Goal: Information Seeking & Learning: Compare options

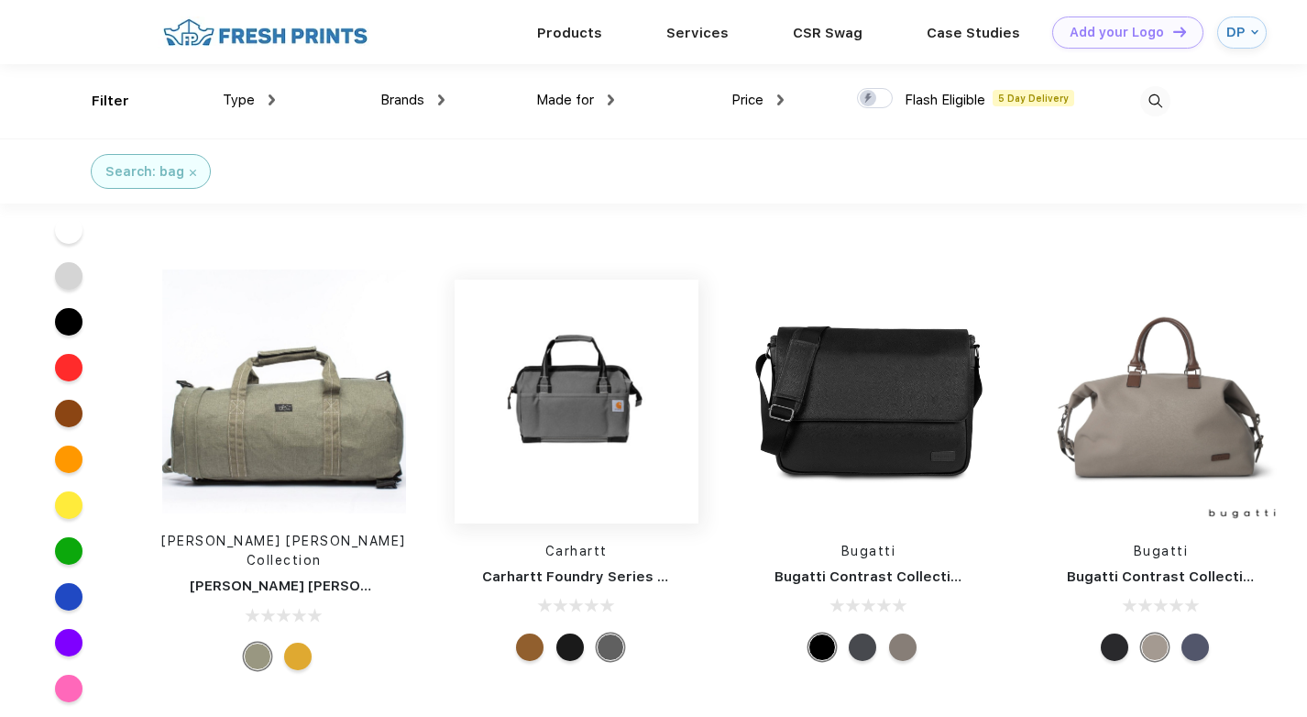
scroll to position [4859, 0]
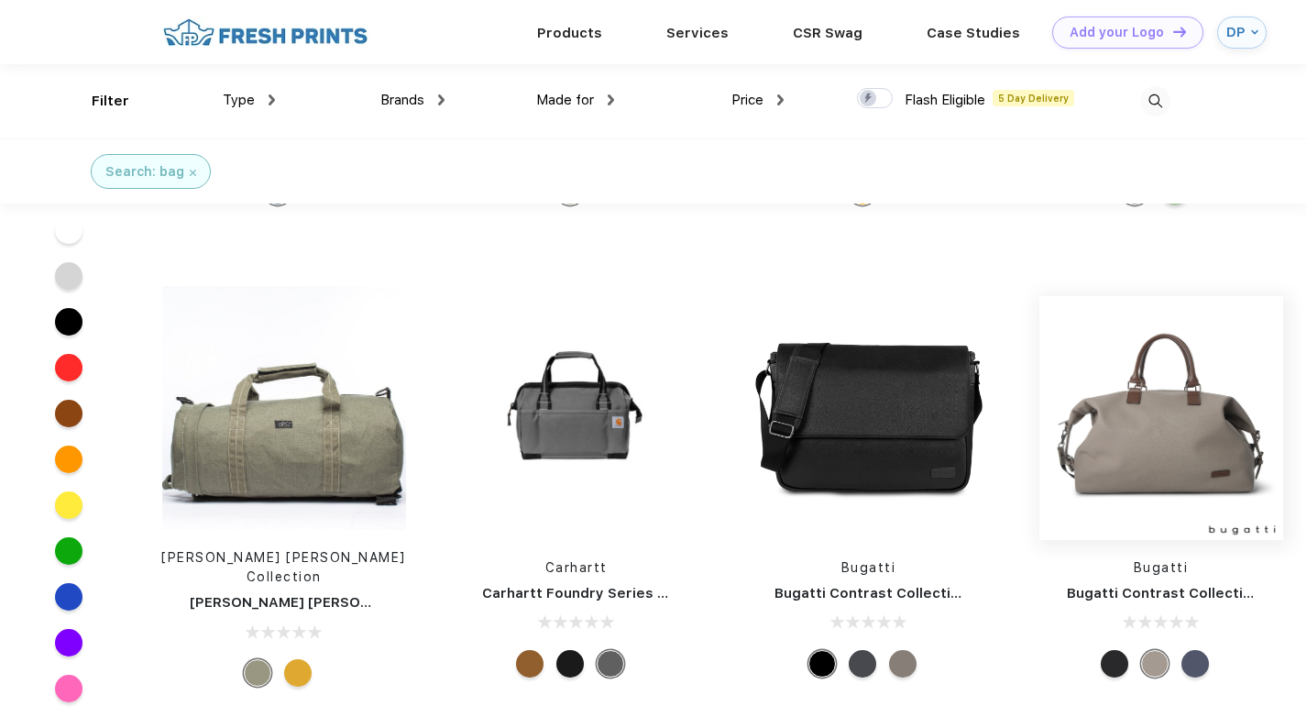
click at [1168, 369] on img at bounding box center [1161, 418] width 244 height 244
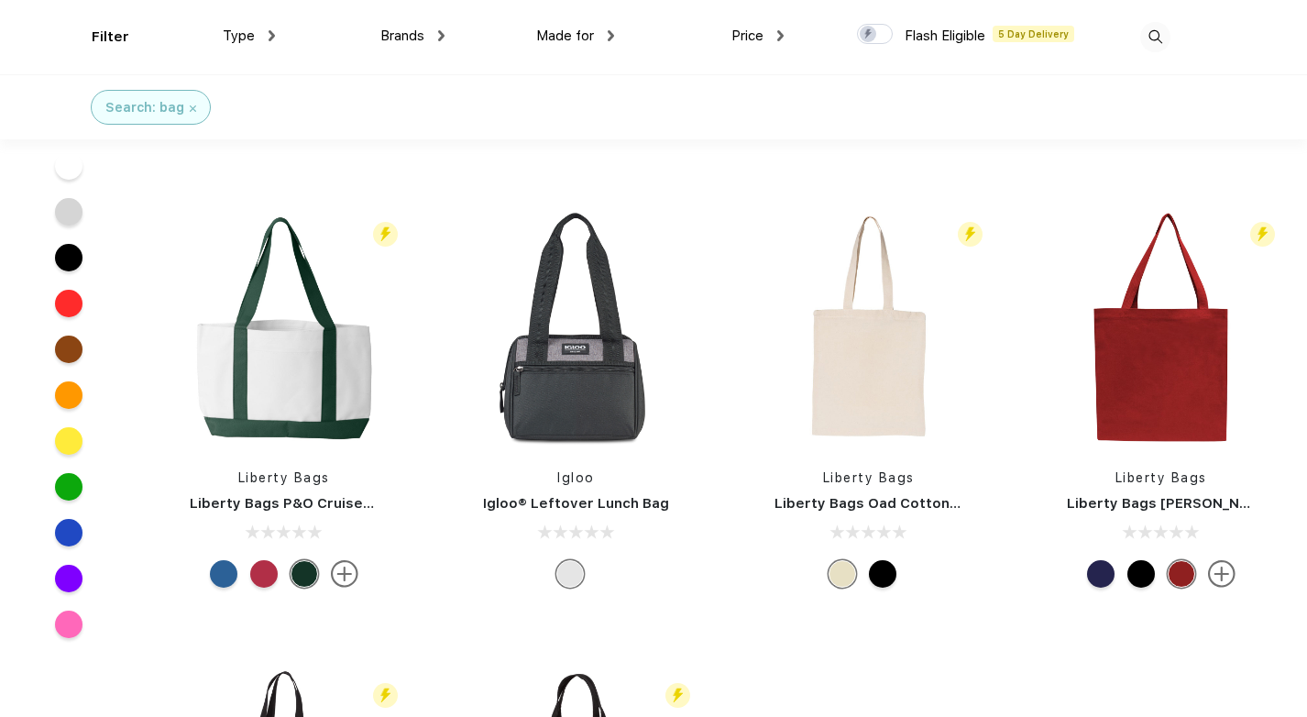
scroll to position [367, 0]
click at [313, 358] on img at bounding box center [284, 327] width 244 height 244
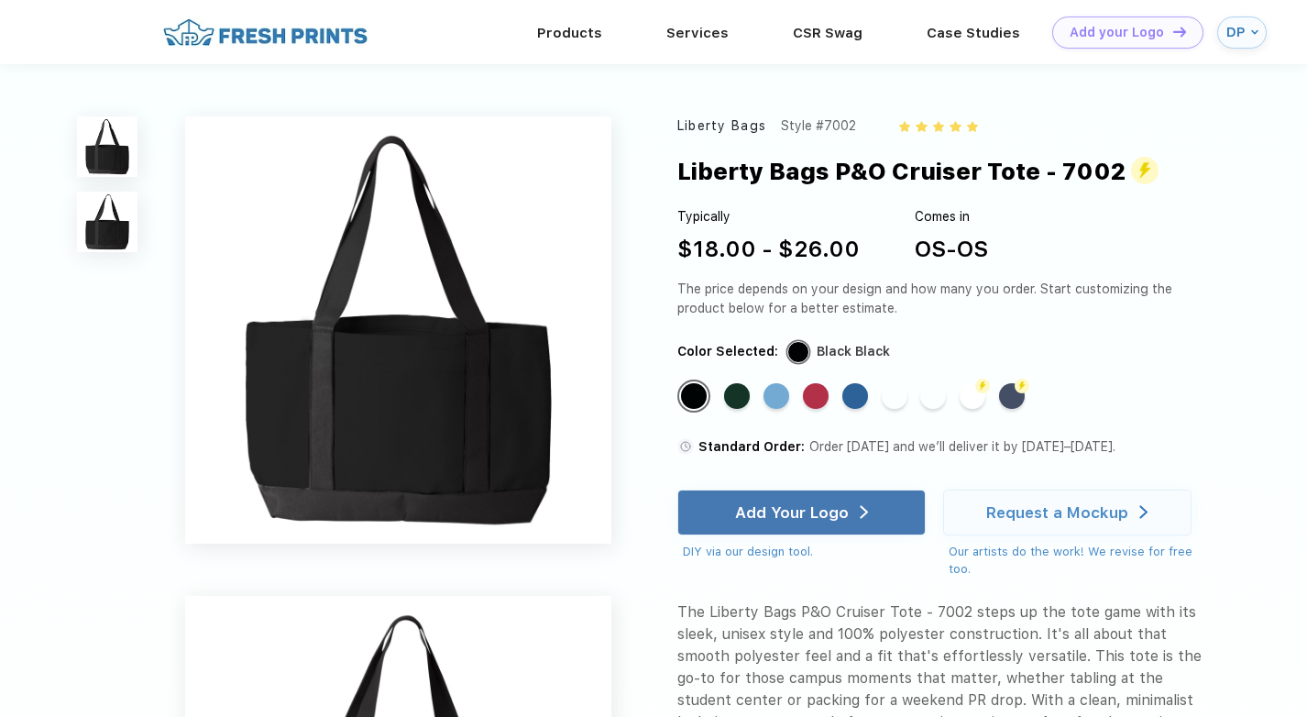
click at [119, 232] on img at bounding box center [107, 222] width 60 height 60
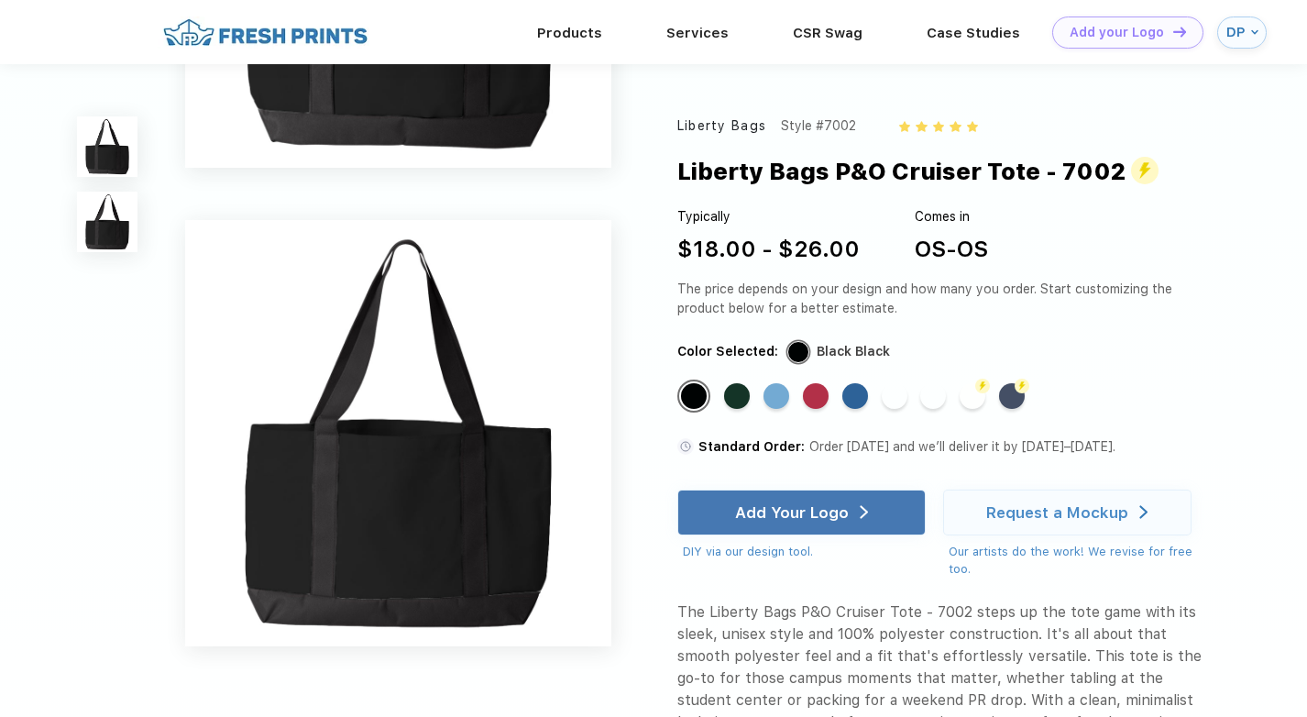
scroll to position [406, 0]
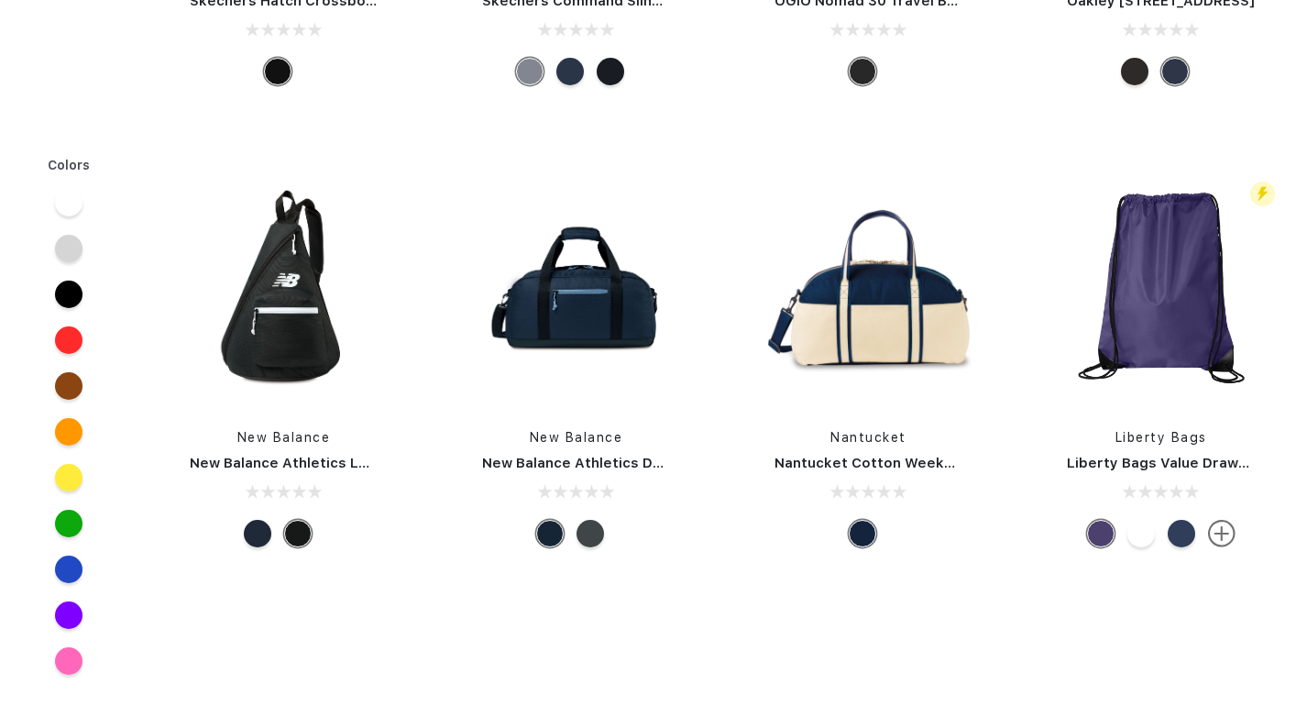
scroll to position [367, 0]
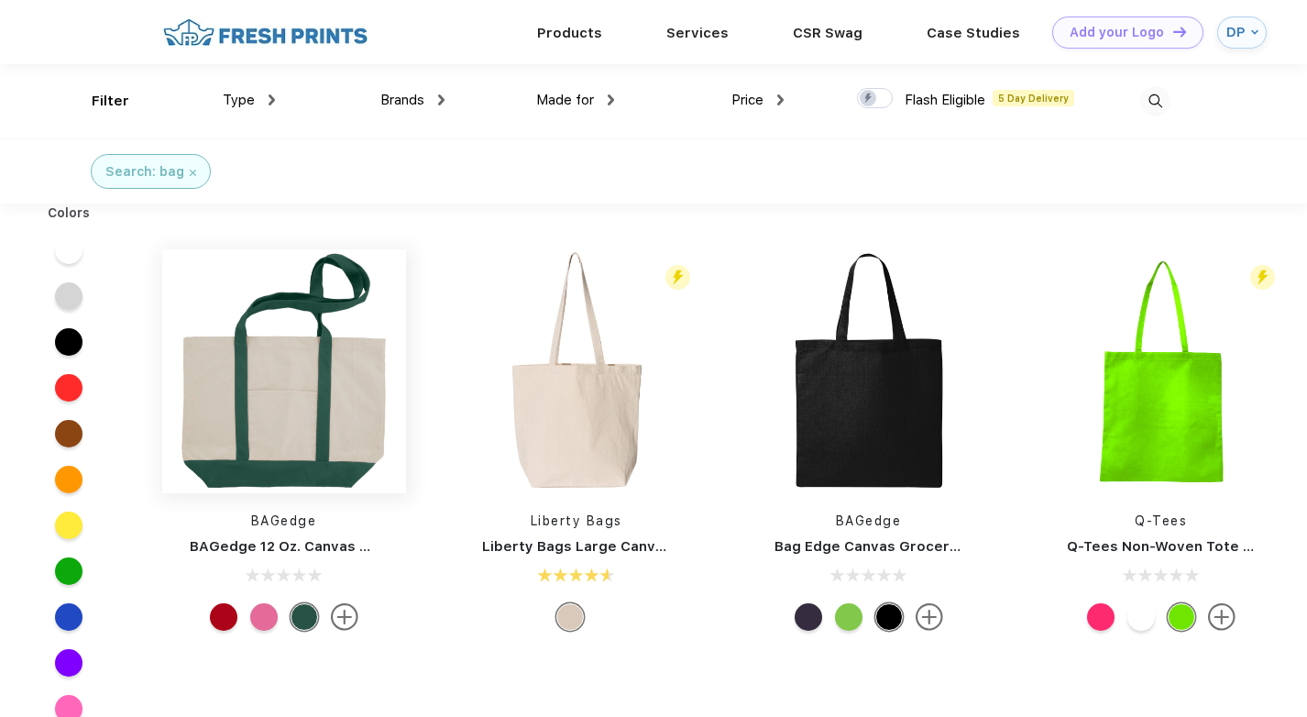
click at [308, 287] on img at bounding box center [284, 371] width 244 height 244
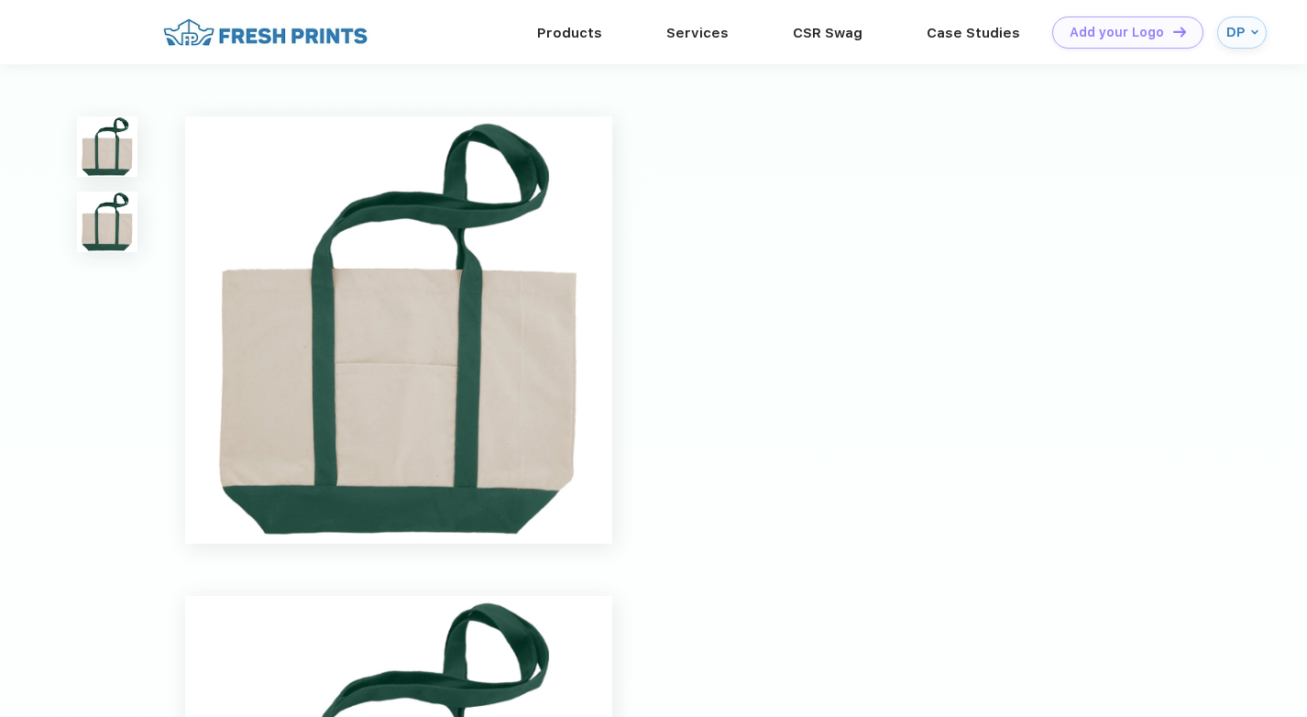
scroll to position [1, 0]
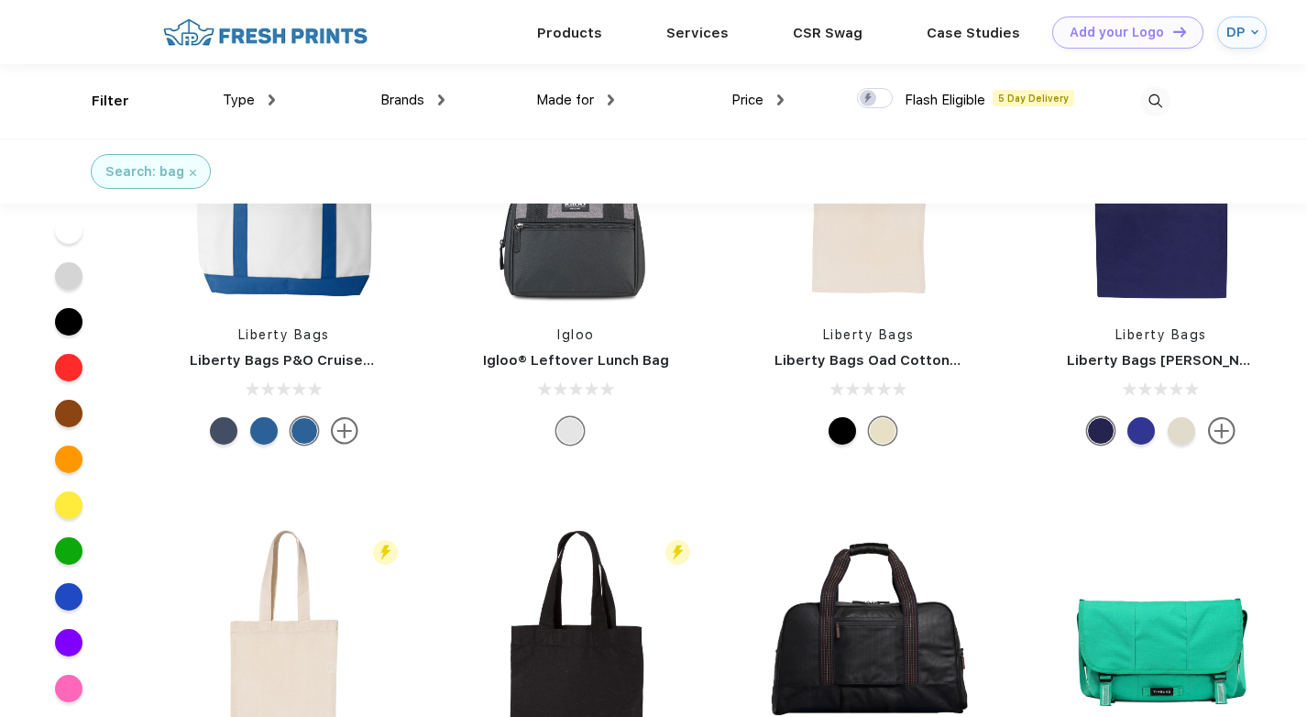
scroll to position [459, 0]
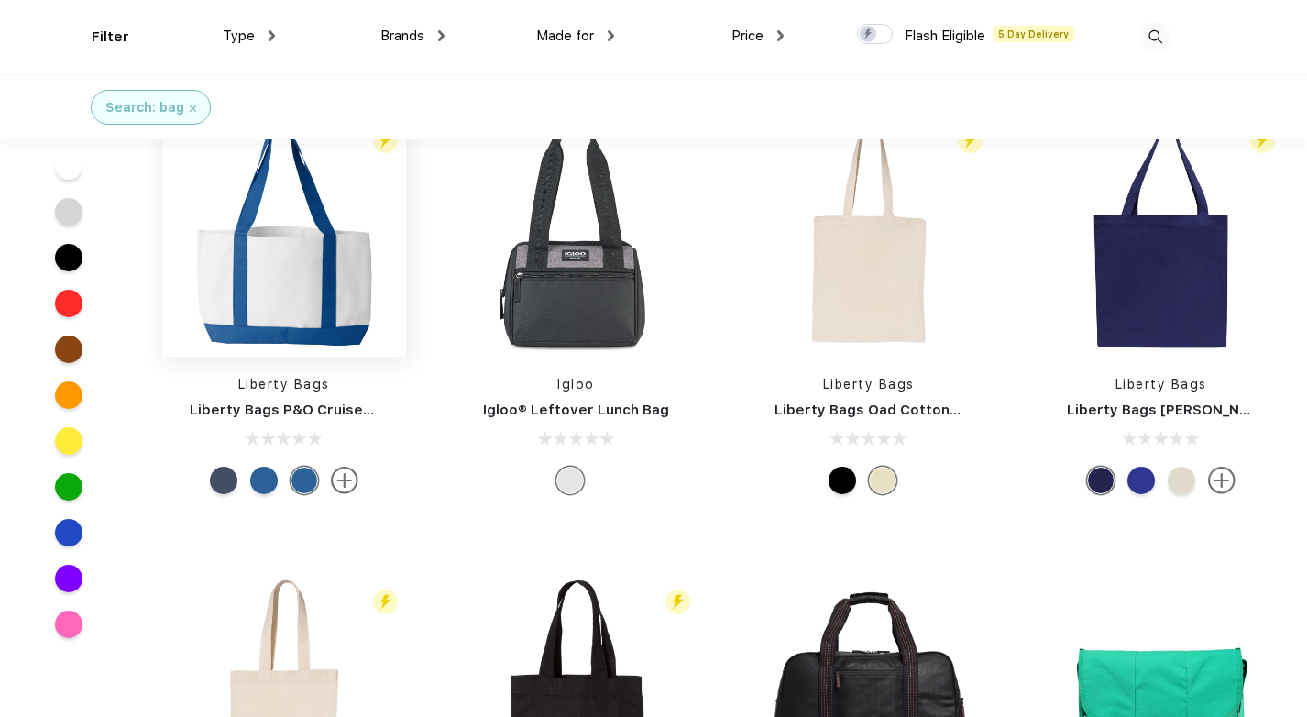
click at [335, 299] on img at bounding box center [284, 235] width 244 height 244
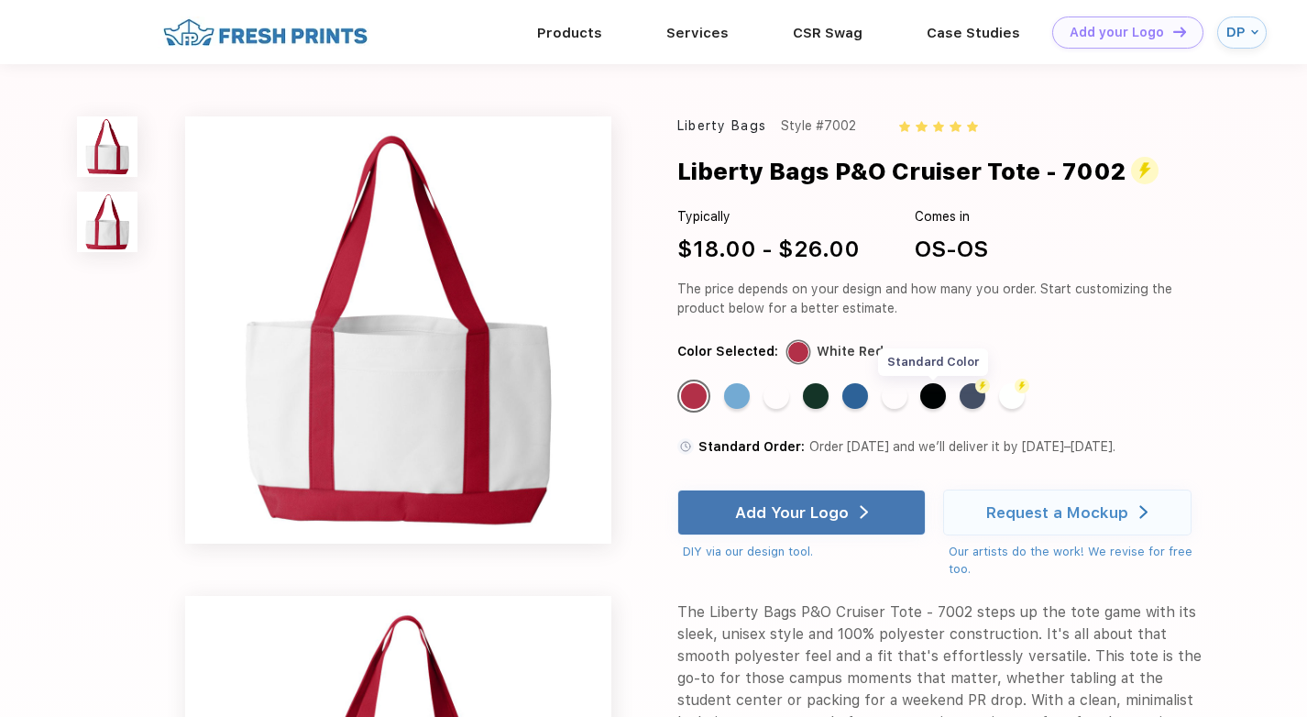
click at [930, 397] on div "Standard Color" at bounding box center [933, 396] width 26 height 26
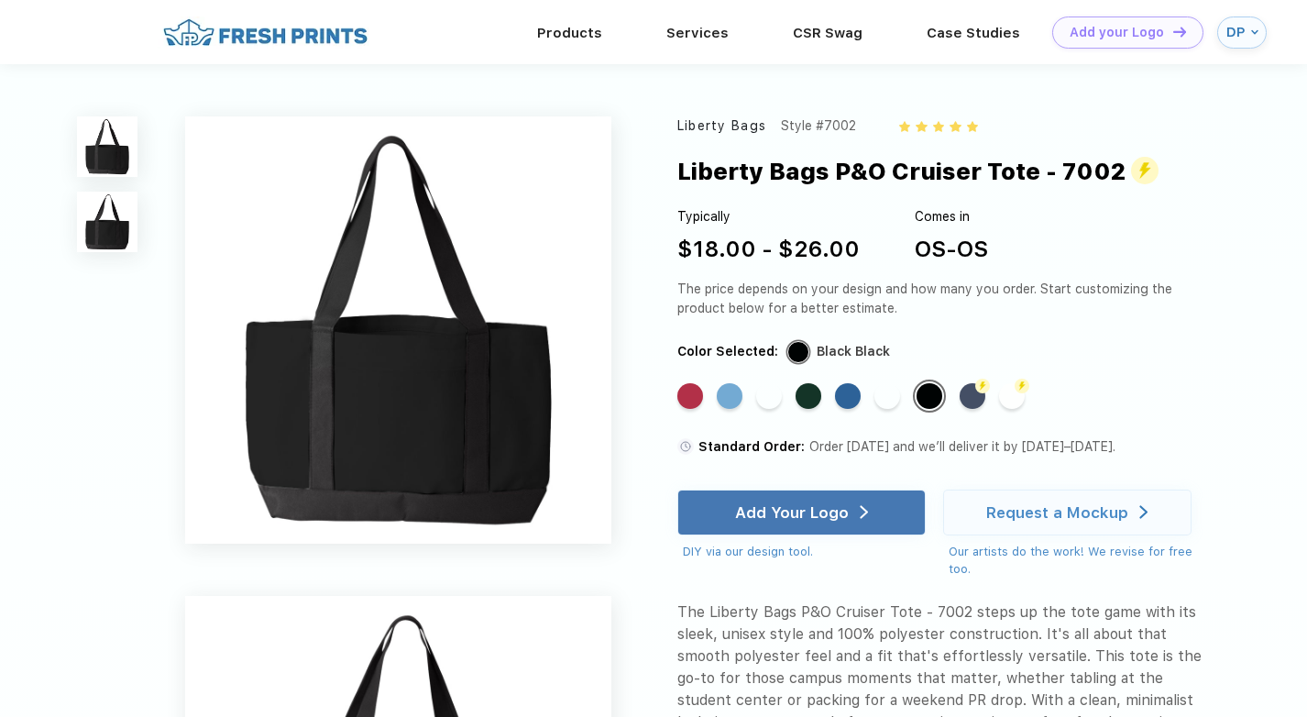
click at [755, 387] on div "Standard Color Standard Color Standard Color Standard Color Standard Color Stan…" at bounding box center [930, 402] width 507 height 47
click at [774, 398] on div "Standard Color" at bounding box center [769, 396] width 26 height 26
click at [733, 401] on div "Standard Color" at bounding box center [730, 396] width 26 height 26
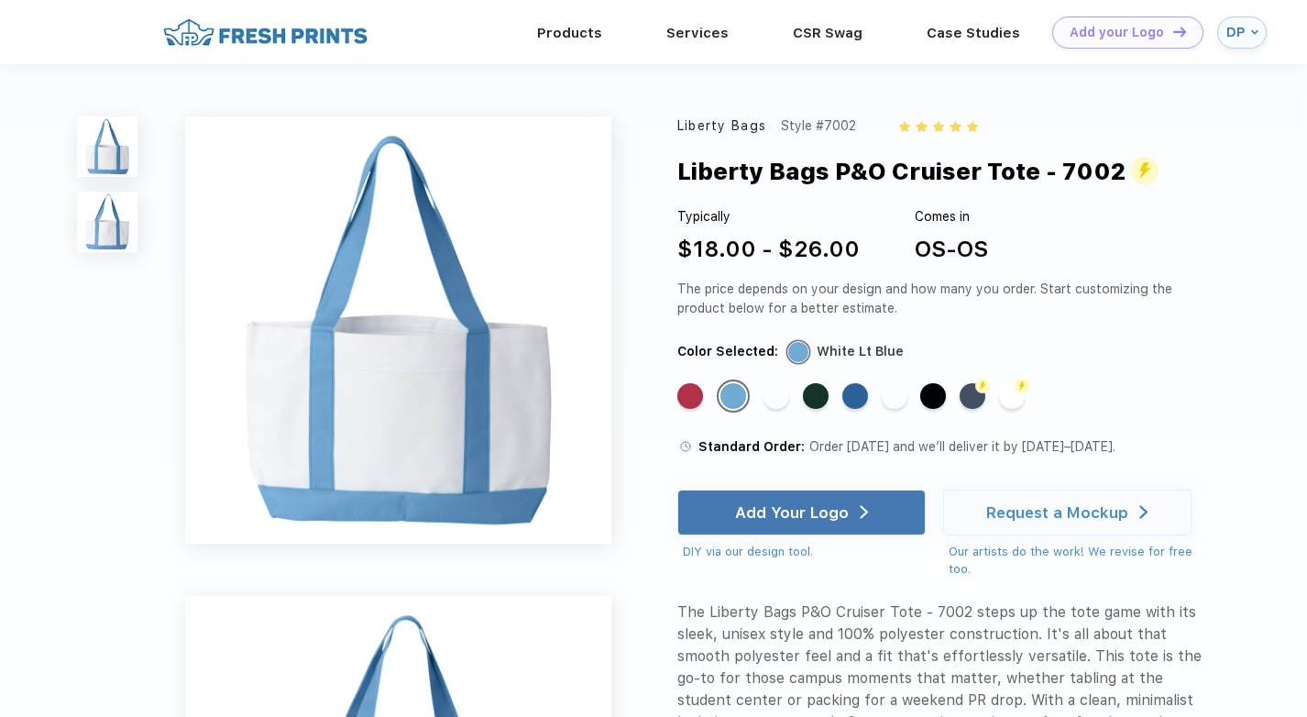
click at [674, 402] on div "Liberty Bags Style #7002 Liberty Bags P&O Cruiser Tote - 7002 Typically $18.00 …" at bounding box center [653, 675] width 1307 height 1223
click at [688, 399] on div "Standard Color" at bounding box center [690, 396] width 26 height 26
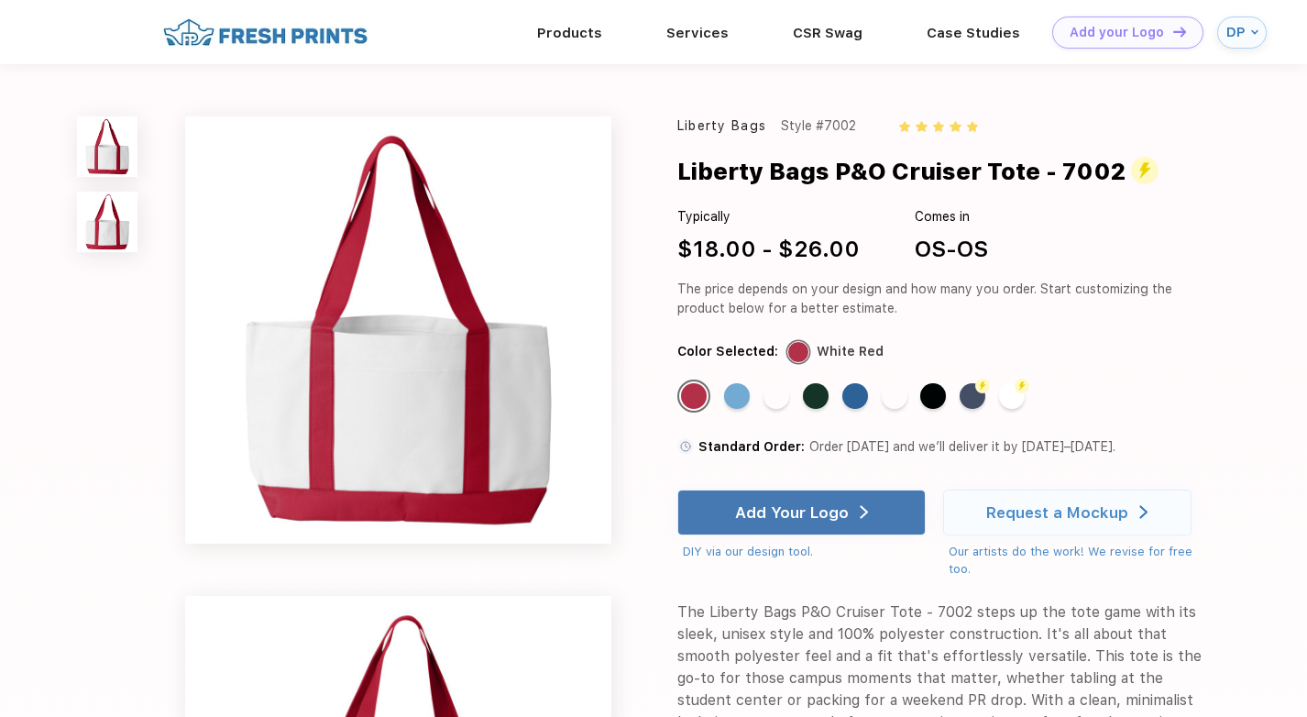
click at [802, 399] on div "Standard Color Standard Color Standard Color Standard Color Standard Color Stan…" at bounding box center [930, 402] width 507 height 47
click at [806, 396] on div "Standard Color" at bounding box center [816, 396] width 26 height 26
